Goal: Information Seeking & Learning: Learn about a topic

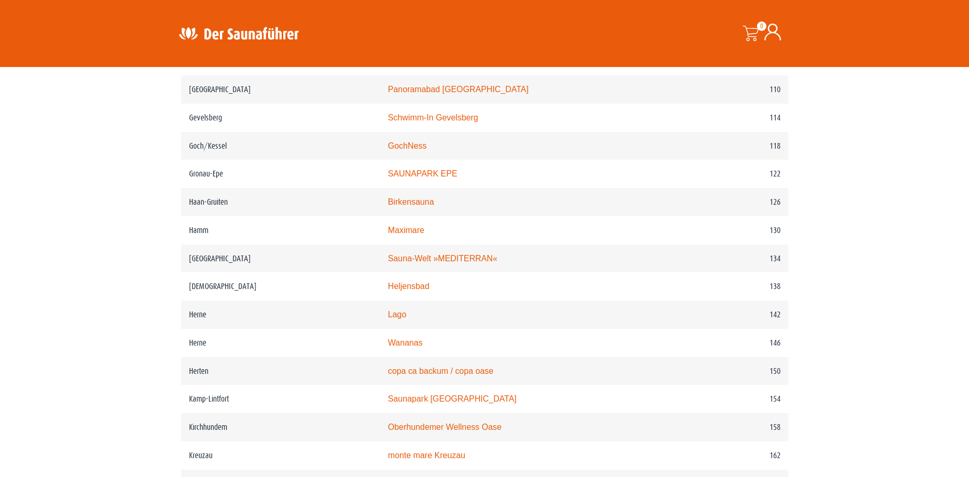
scroll to position [1151, 0]
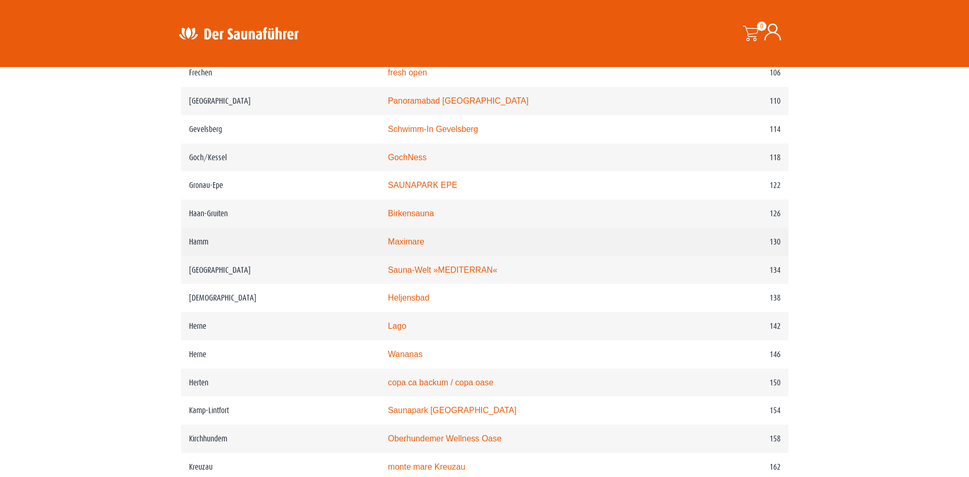
click at [424, 246] on link "Maximare" at bounding box center [406, 241] width 36 height 9
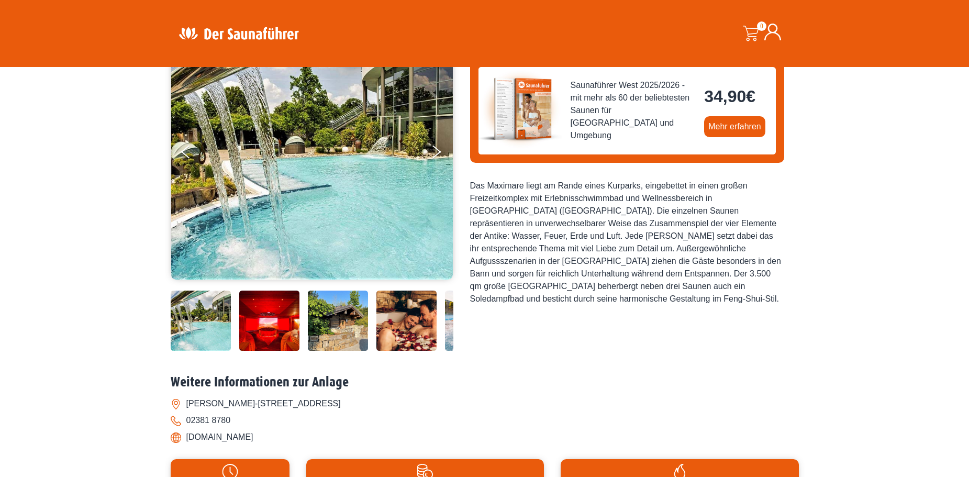
scroll to position [105, 0]
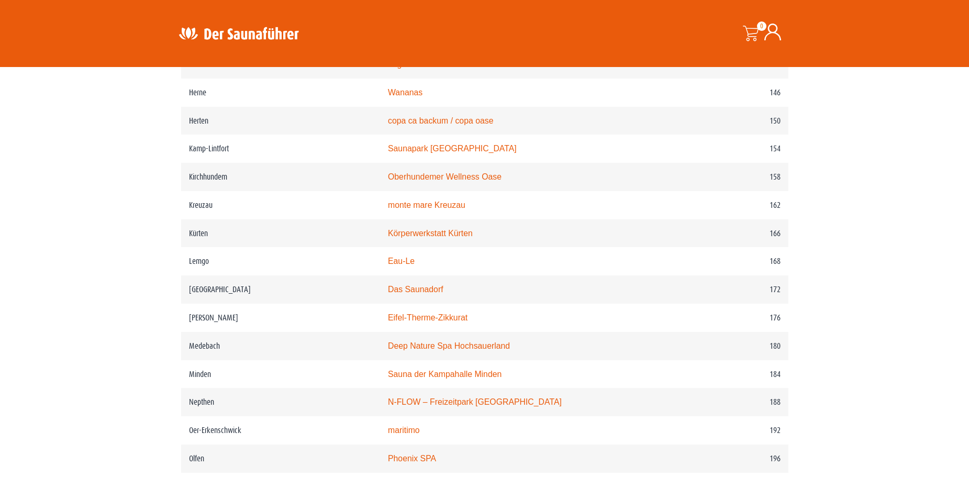
scroll to position [1465, 0]
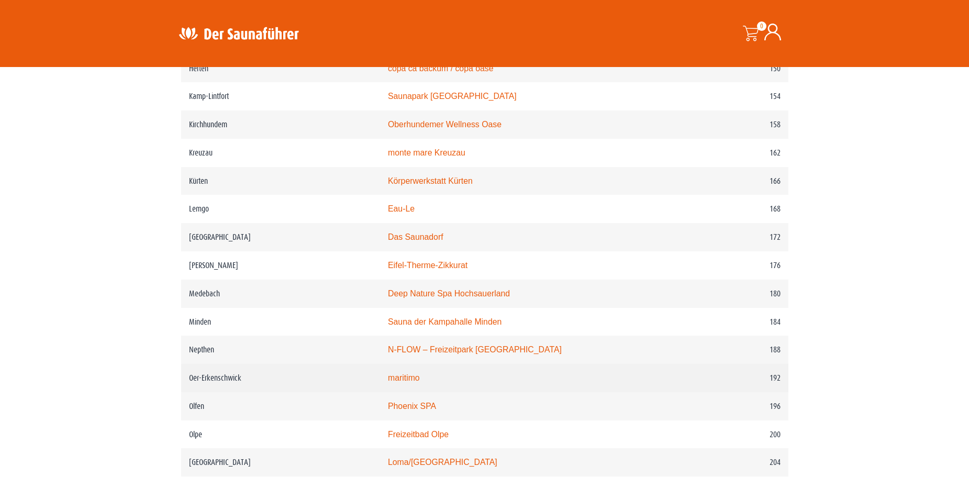
click at [420, 382] on link "maritimo" at bounding box center [404, 377] width 32 height 9
